Goal: Information Seeking & Learning: Learn about a topic

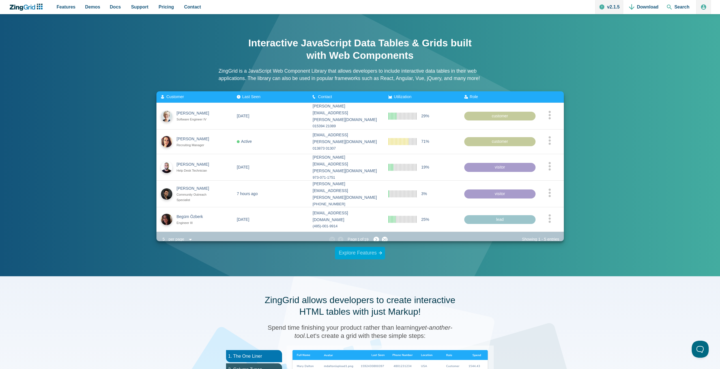
click at [365, 254] on link "Explore Features" at bounding box center [360, 253] width 50 height 12
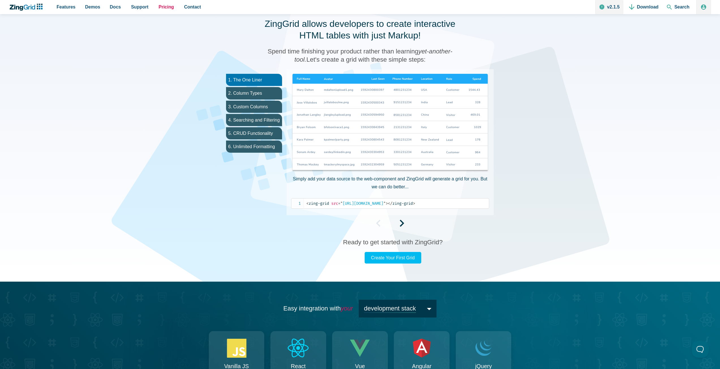
click at [160, 7] on span "Pricing" at bounding box center [166, 7] width 15 height 8
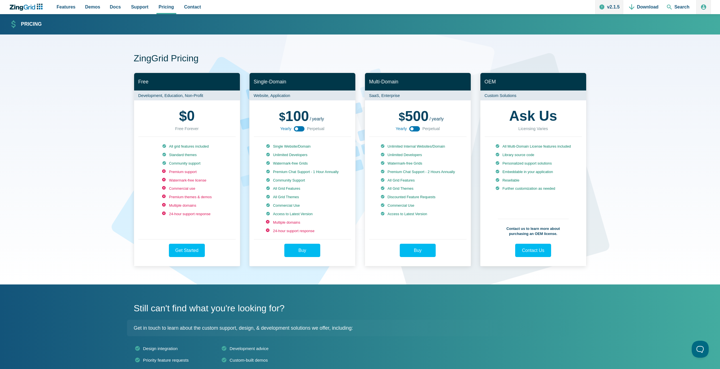
click at [303, 129] on use "App Content" at bounding box center [299, 128] width 11 height 5
click at [95, 7] on span "Demos" at bounding box center [92, 7] width 15 height 8
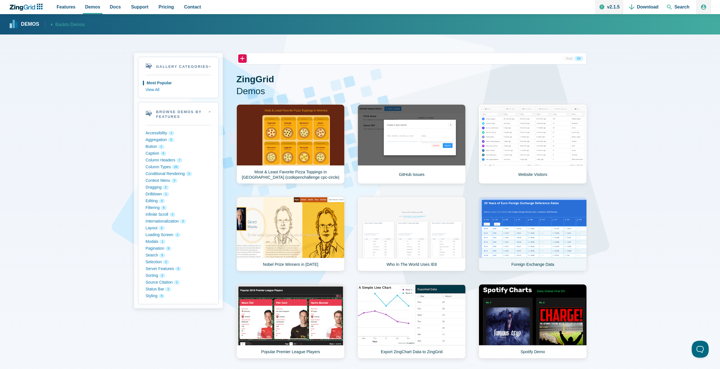
click at [517, 230] on link "Foreign Exchange Data" at bounding box center [533, 234] width 108 height 74
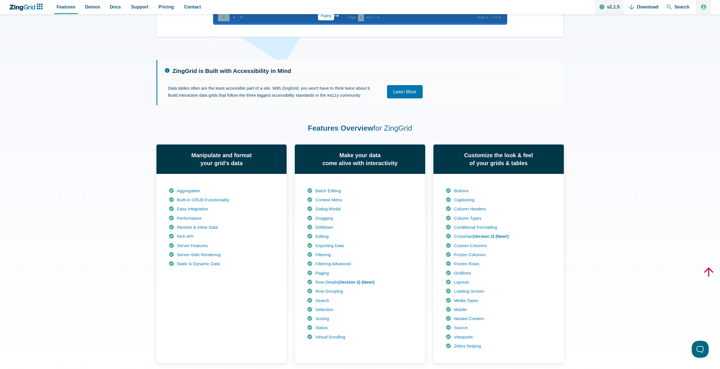
scroll to position [283, 0]
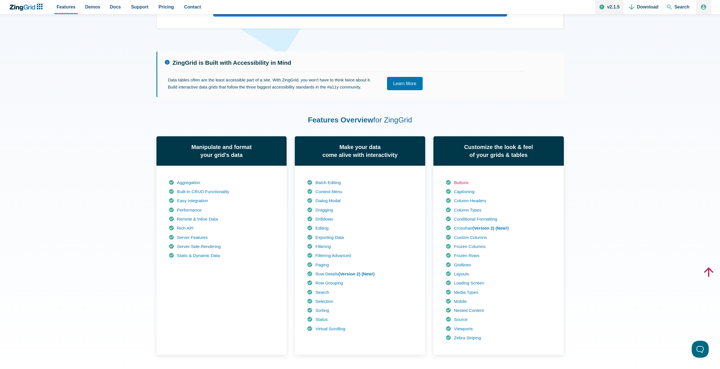
click at [465, 183] on link "Buttons" at bounding box center [461, 182] width 15 height 5
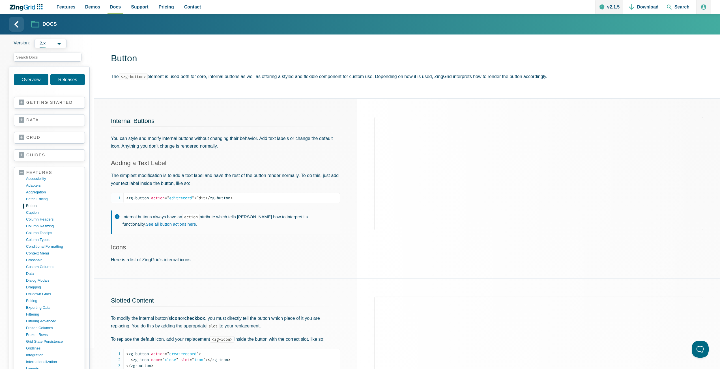
click at [43, 25] on strong "Docs" at bounding box center [49, 24] width 14 height 5
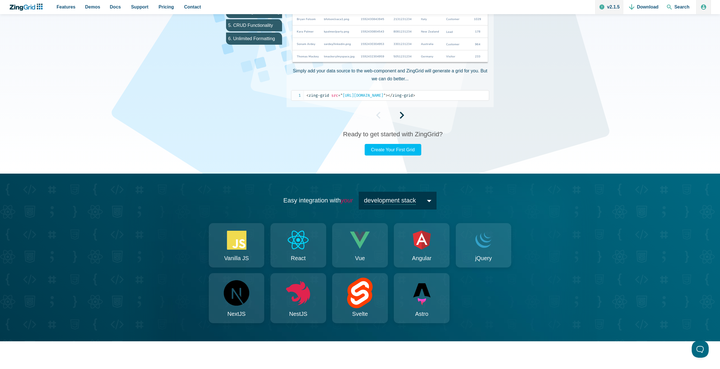
scroll to position [425, 0]
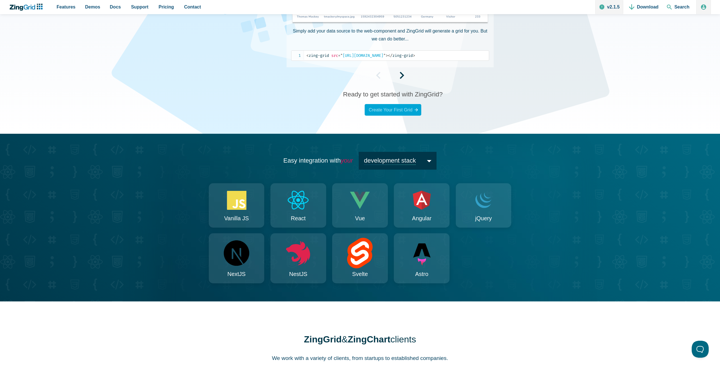
click at [392, 109] on link "Create Your First Grid" at bounding box center [393, 110] width 57 height 12
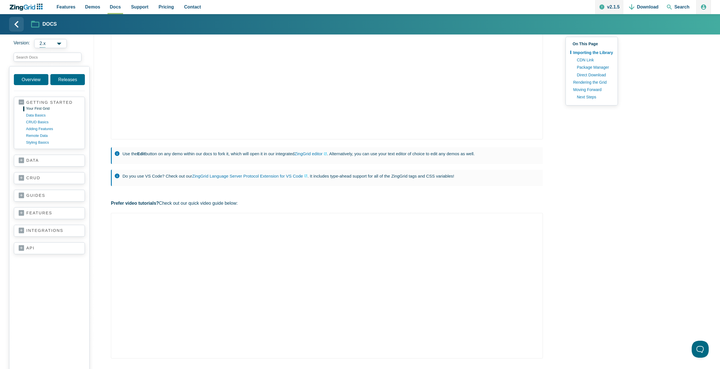
scroll to position [57, 0]
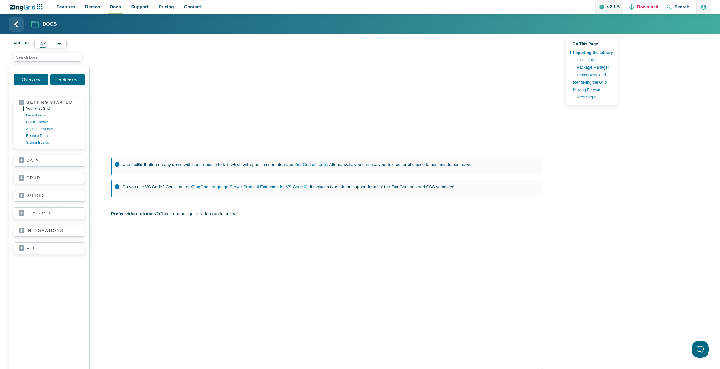
click at [644, 4] on link "Download" at bounding box center [644, 7] width 34 height 14
